Goal: Book appointment/travel/reservation

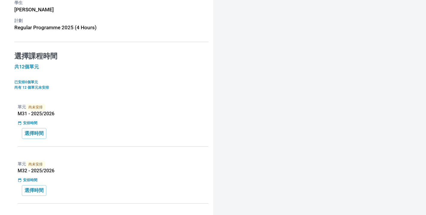
scroll to position [66, 0]
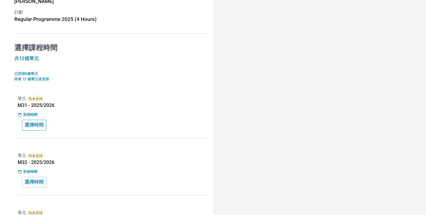
click at [40, 122] on button "選擇時間" at bounding box center [34, 125] width 25 height 11
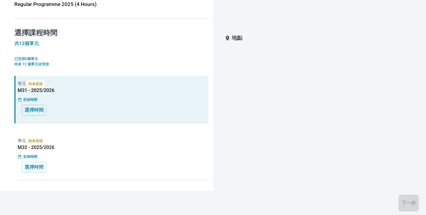
scroll to position [88, 0]
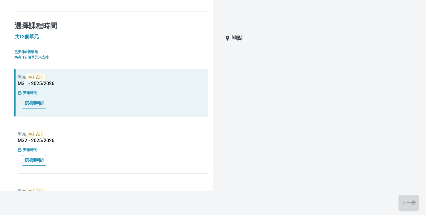
click at [32, 158] on p "選擇時間" at bounding box center [34, 160] width 19 height 7
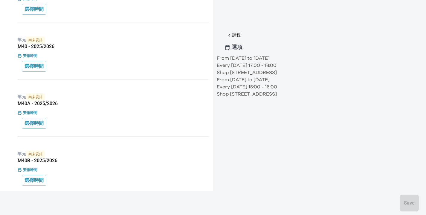
scroll to position [639, 0]
click at [278, 69] on p "Every [DATE] 17:00 - 18:00" at bounding box center [317, 65] width 200 height 7
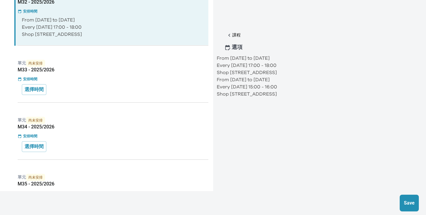
scroll to position [102, 0]
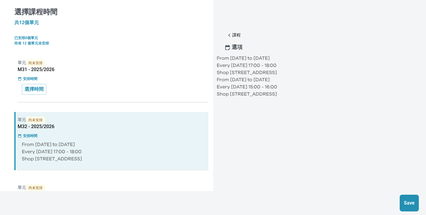
click at [34, 80] on p "安排時間" at bounding box center [30, 78] width 14 height 5
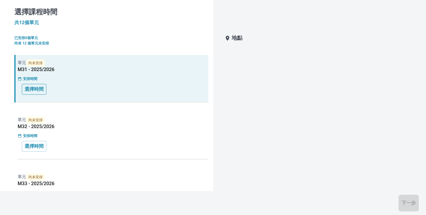
click at [32, 86] on button "選擇時間" at bounding box center [34, 89] width 25 height 11
click at [33, 88] on p "選擇時間" at bounding box center [34, 89] width 19 height 7
click at [69, 134] on div "安排時間" at bounding box center [113, 135] width 191 height 5
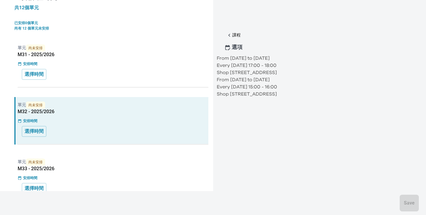
click at [86, 155] on div "單元 尚未安排 M33 - 2025/2026 安排時間 選擇時間" at bounding box center [111, 178] width 194 height 48
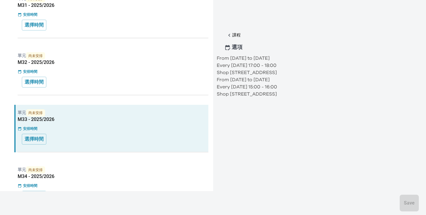
scroll to position [167, 0]
click at [127, 79] on div "選擇時間" at bounding box center [113, 82] width 183 height 11
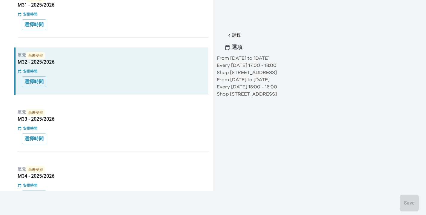
click at [125, 123] on div "單元 尚未安排 M33 - 2025/2026 安排時間 選擇時間" at bounding box center [111, 129] width 194 height 48
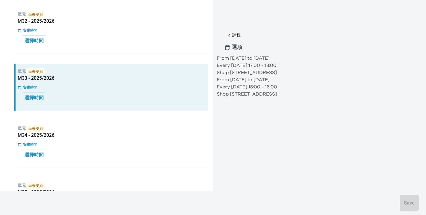
click at [110, 166] on div "單元 尚未安排 M34 - 2025/2026 安排時間 選擇時間" at bounding box center [111, 145] width 194 height 48
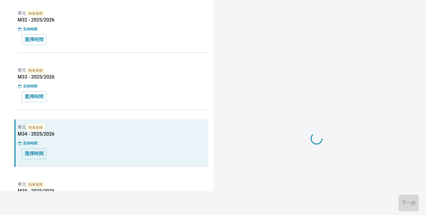
scroll to position [231, 0]
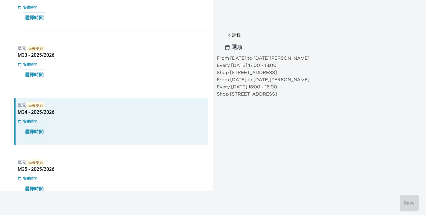
click at [113, 135] on div "選擇時間" at bounding box center [113, 132] width 183 height 11
click at [114, 159] on p "單元 尚未安排" at bounding box center [113, 162] width 191 height 7
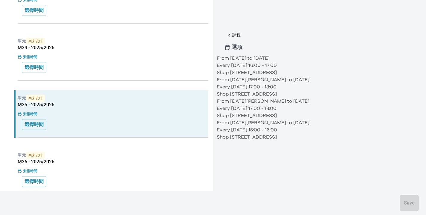
scroll to position [306, 0]
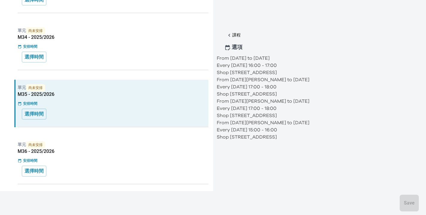
click at [139, 160] on div "安排時間" at bounding box center [113, 160] width 191 height 5
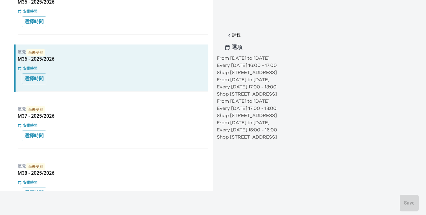
scroll to position [404, 0]
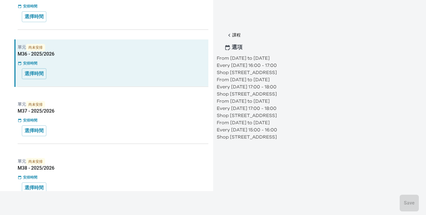
click at [105, 124] on div "單元 尚未安排 M37 - 2025/2026 安排時間 選擇時間" at bounding box center [111, 121] width 194 height 48
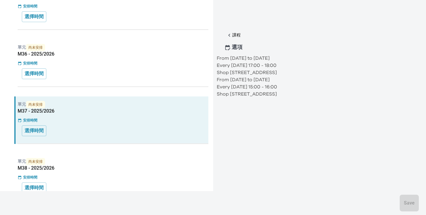
scroll to position [0, 0]
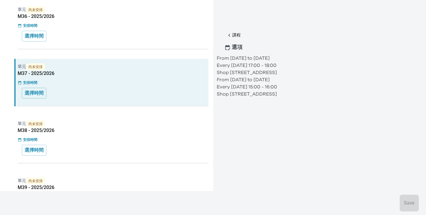
click at [118, 140] on div "安排時間" at bounding box center [113, 139] width 191 height 5
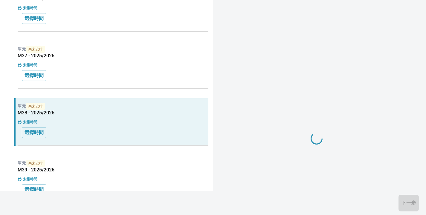
scroll to position [460, 0]
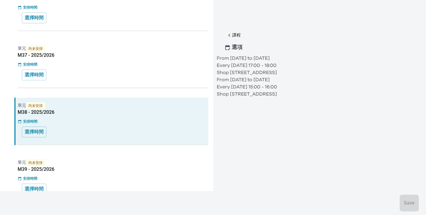
click at [119, 157] on div "單元 尚未安排 M39 - 2025/2026 安排時間 選擇時間" at bounding box center [111, 179] width 194 height 48
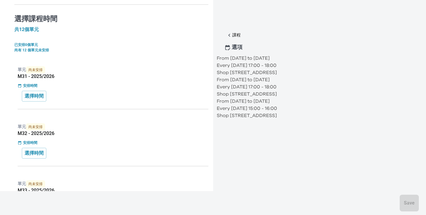
scroll to position [0, 0]
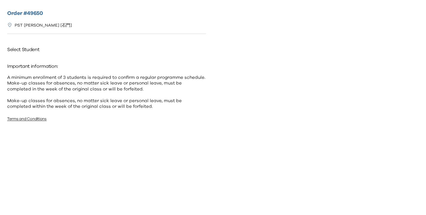
click at [29, 35] on div "Order # 49650 PST Shek Mun [石門] Select Student Important information: A minimum…" at bounding box center [106, 105] width 213 height 210
click at [20, 22] on div "PST Shek Mun [石門]" at bounding box center [106, 26] width 199 height 16
click at [28, 34] on div "Order # 49650 PST Shek Mun [石門] Select Student Important information: A minimum…" at bounding box center [106, 105] width 213 height 210
click at [61, 50] on p "Select Student" at bounding box center [106, 50] width 199 height 10
